Goal: Transaction & Acquisition: Subscribe to service/newsletter

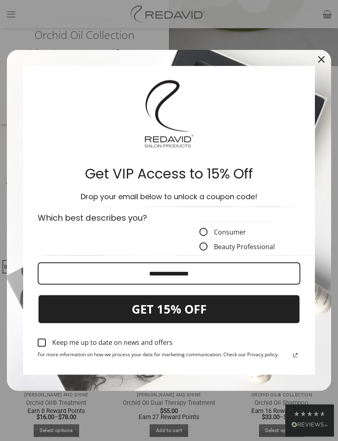
scroll to position [241, 0]
click at [322, 66] on div "Close" at bounding box center [321, 59] width 13 height 13
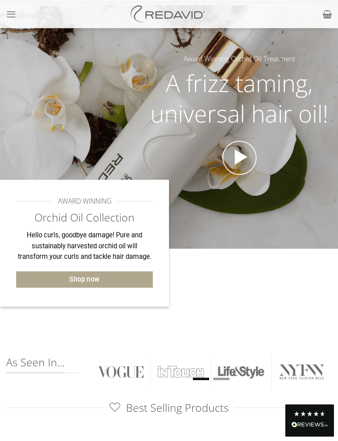
scroll to position [0, 0]
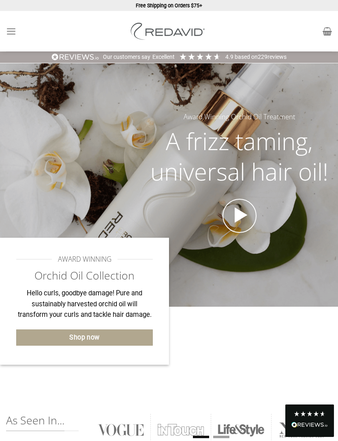
click at [321, 228] on div at bounding box center [239, 222] width 185 height 47
click at [331, 27] on icon at bounding box center [327, 31] width 9 height 10
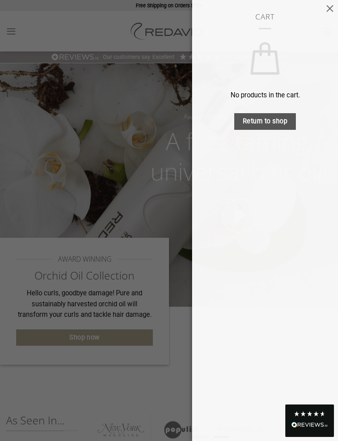
click at [334, 11] on button "button" at bounding box center [330, 8] width 16 height 16
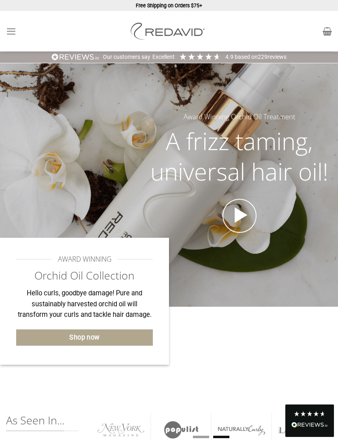
click at [13, 31] on icon "Menu" at bounding box center [11, 31] width 10 height 12
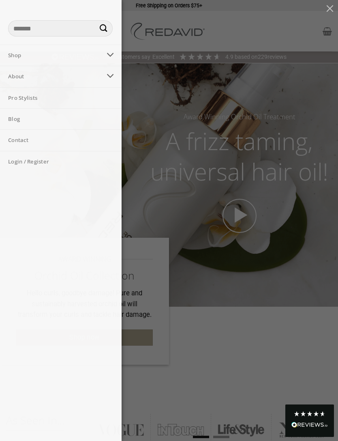
click at [113, 54] on icon "Toggle" at bounding box center [111, 55] width 8 height 14
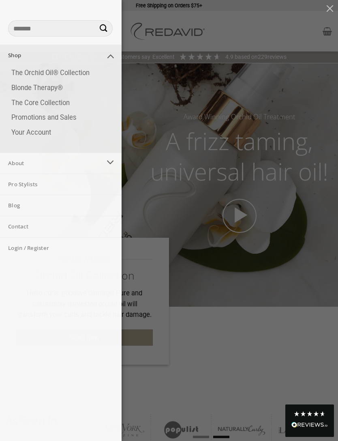
click at [69, 103] on link "The Core Collection" at bounding box center [62, 103] width 119 height 15
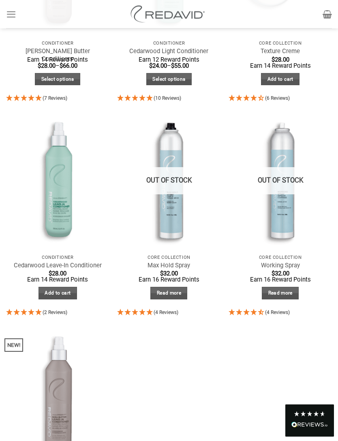
scroll to position [459, 0]
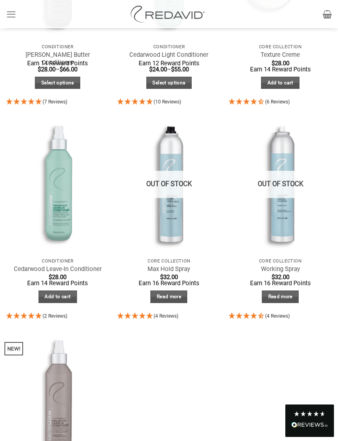
click at [183, 293] on link "Read more" at bounding box center [169, 297] width 37 height 13
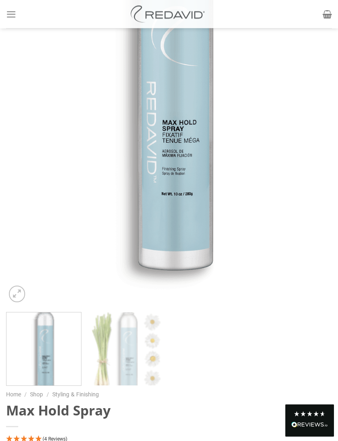
scroll to position [220, 0]
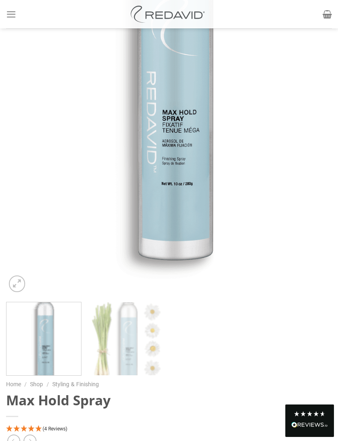
click at [264, 345] on div at bounding box center [169, 339] width 334 height 74
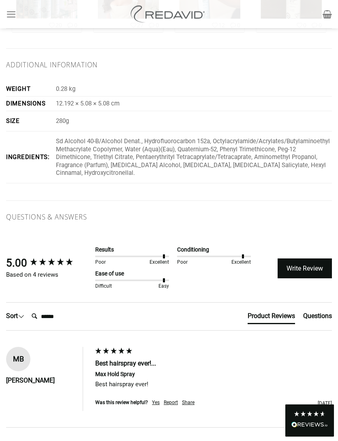
scroll to position [1864, 0]
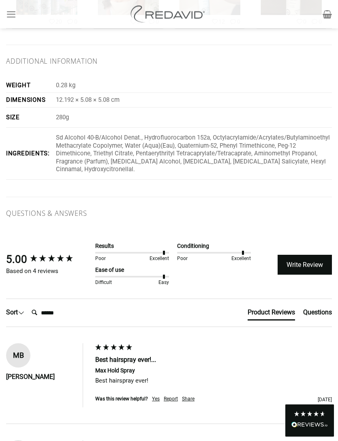
click at [316, 308] on div "Questions" at bounding box center [318, 312] width 29 height 9
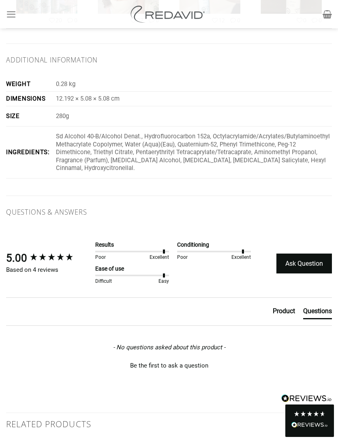
scroll to position [1866, 0]
click at [283, 307] on div "Product" at bounding box center [284, 311] width 22 height 9
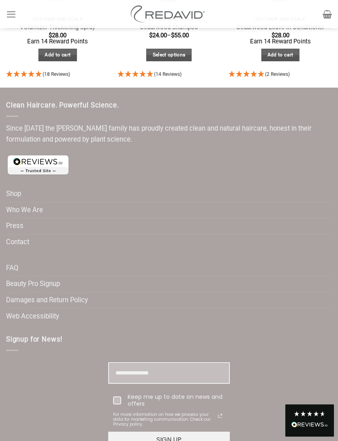
scroll to position [2985, 0]
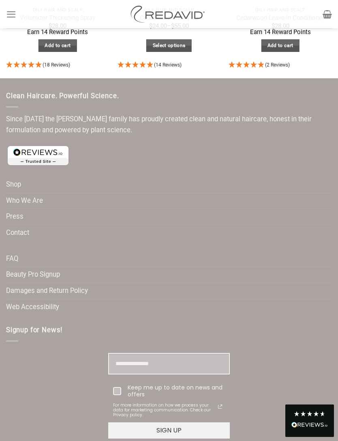
click at [120, 387] on div at bounding box center [117, 391] width 8 height 8
click at [139, 353] on input "Email field" at bounding box center [169, 364] width 122 height 22
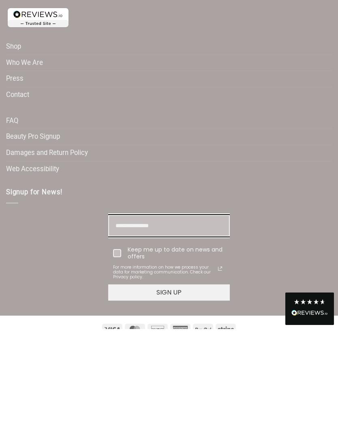
type input "**********"
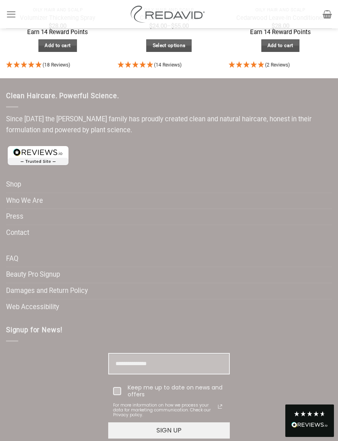
click at [169, 422] on button "SIGN UP" at bounding box center [169, 430] width 122 height 16
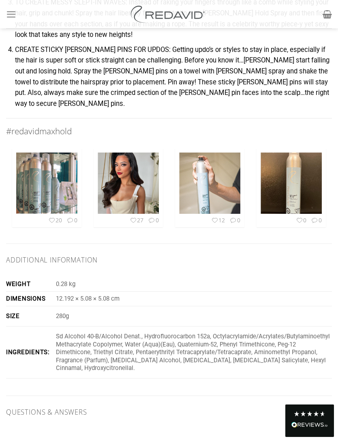
scroll to position [1664, 0]
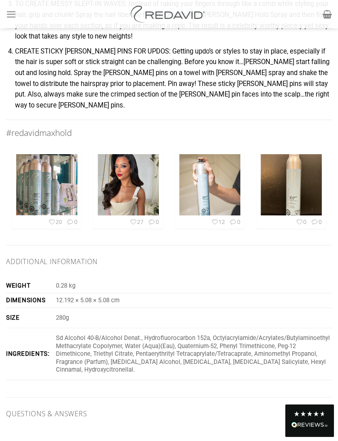
click at [205, 356] on td "Sd Alcohol 40-B/Alcohol Denat., Hydrofluorocarbon 152a, Octylacrylamide/Acrylat…" at bounding box center [193, 354] width 280 height 52
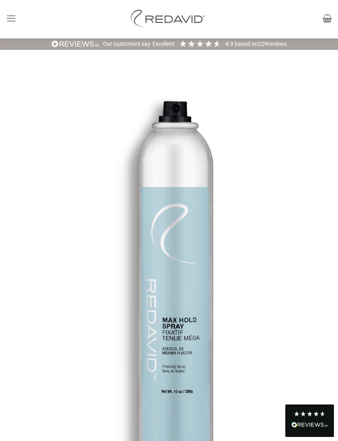
scroll to position [0, 0]
